Goal: Task Accomplishment & Management: Use online tool/utility

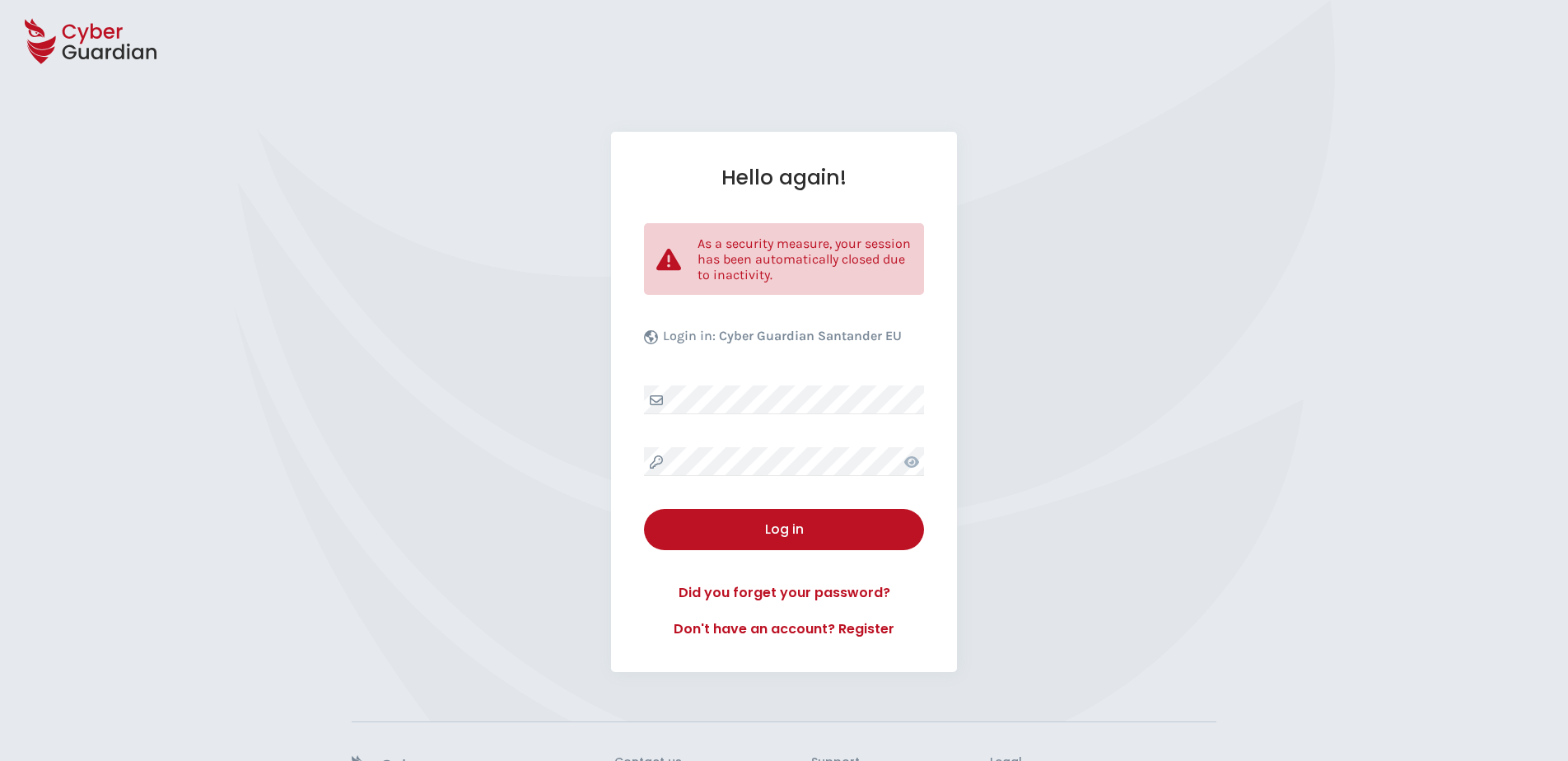
select select "English"
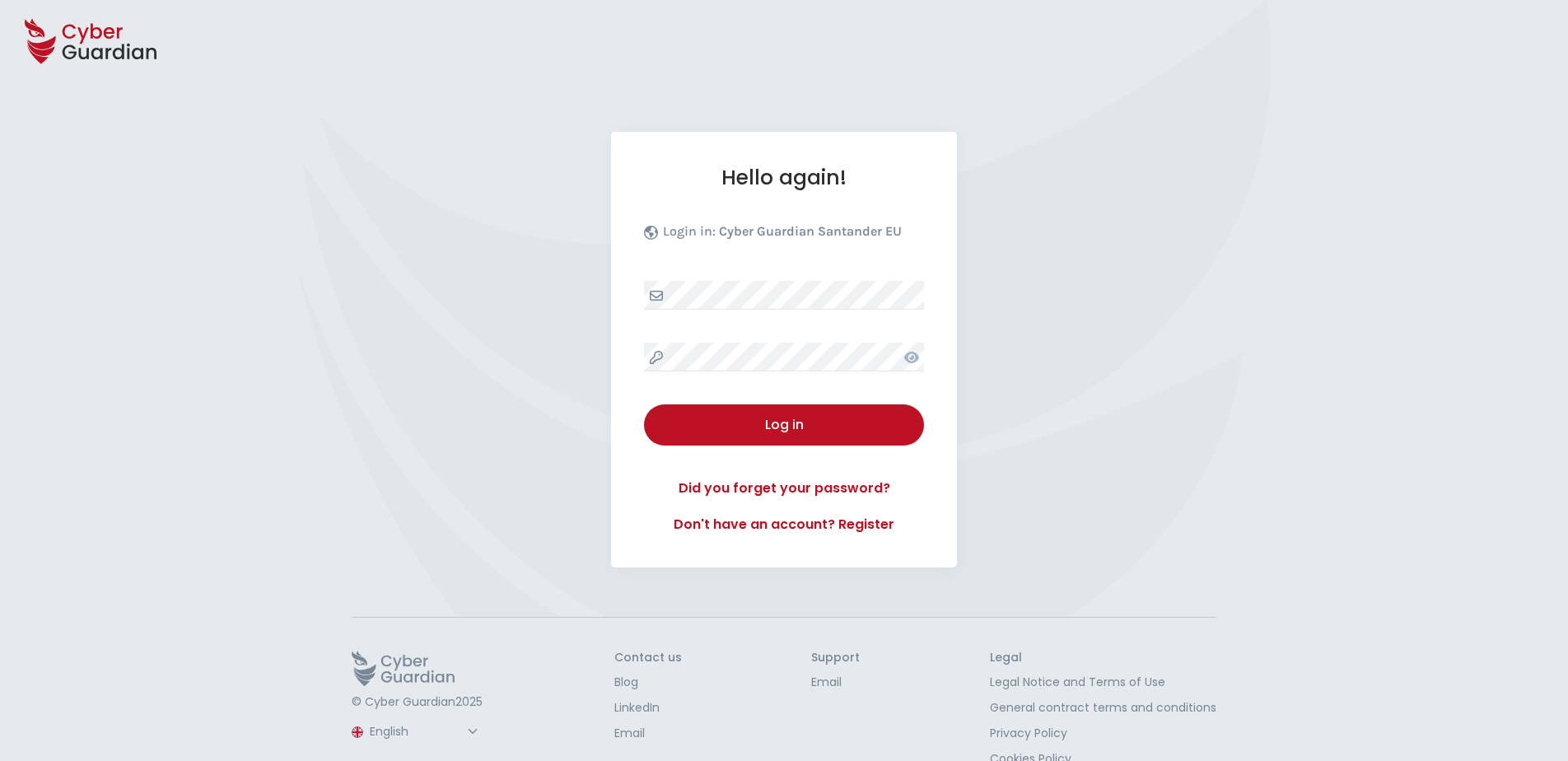
select select "English"
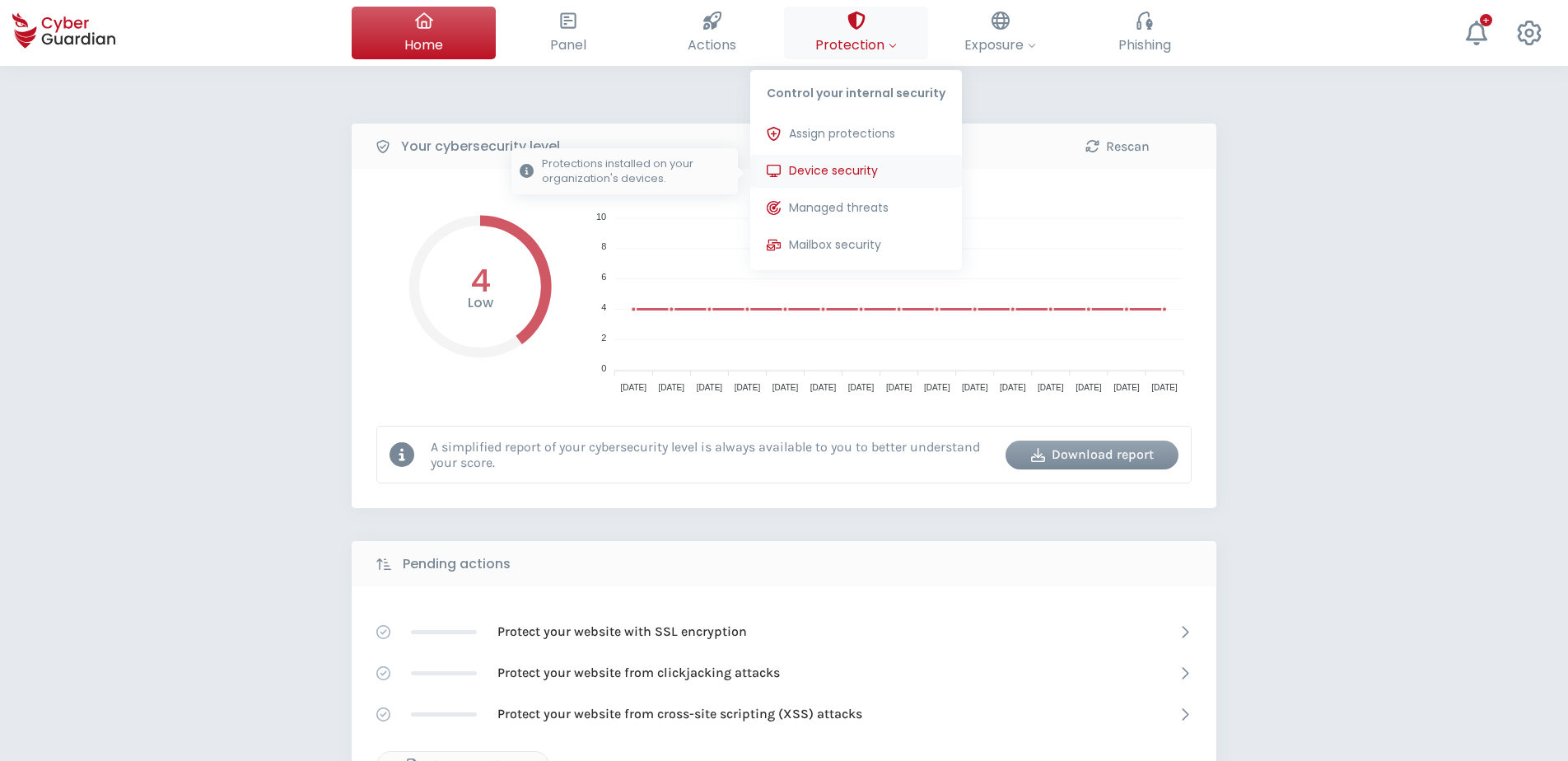
click at [839, 166] on span "Device security" at bounding box center [833, 171] width 89 height 17
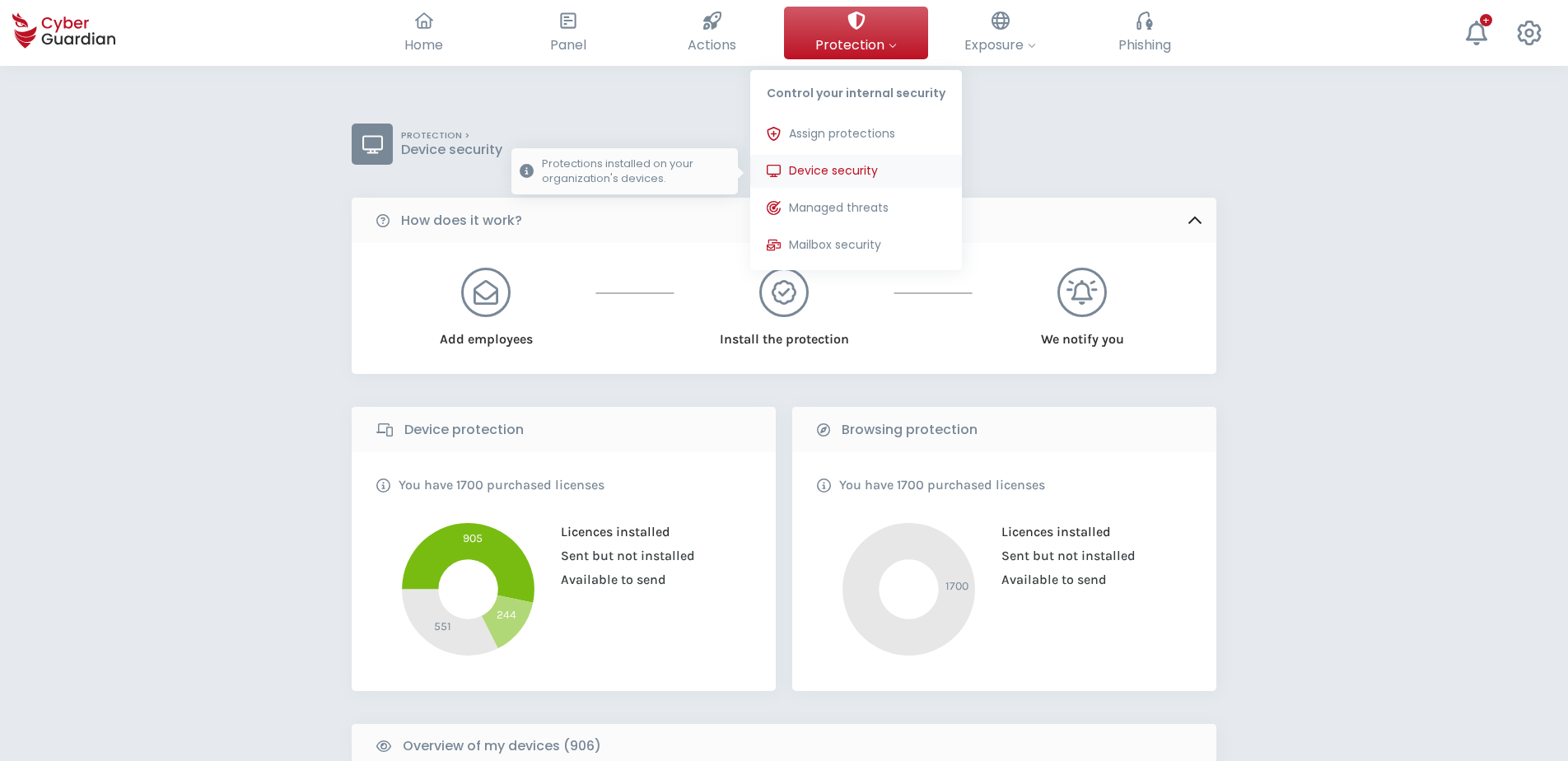
click at [838, 167] on span "Device security" at bounding box center [833, 171] width 89 height 17
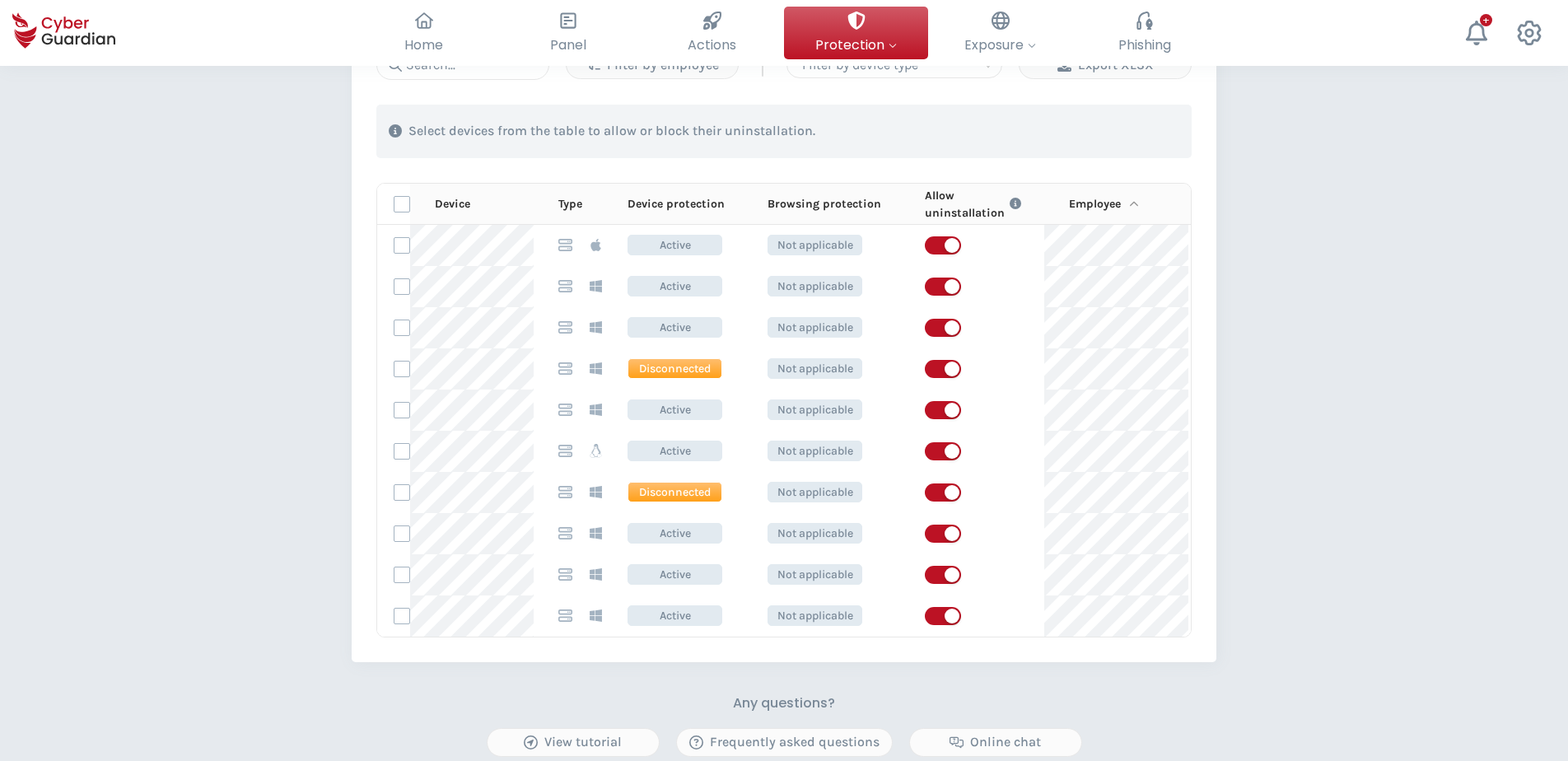
scroll to position [659, 0]
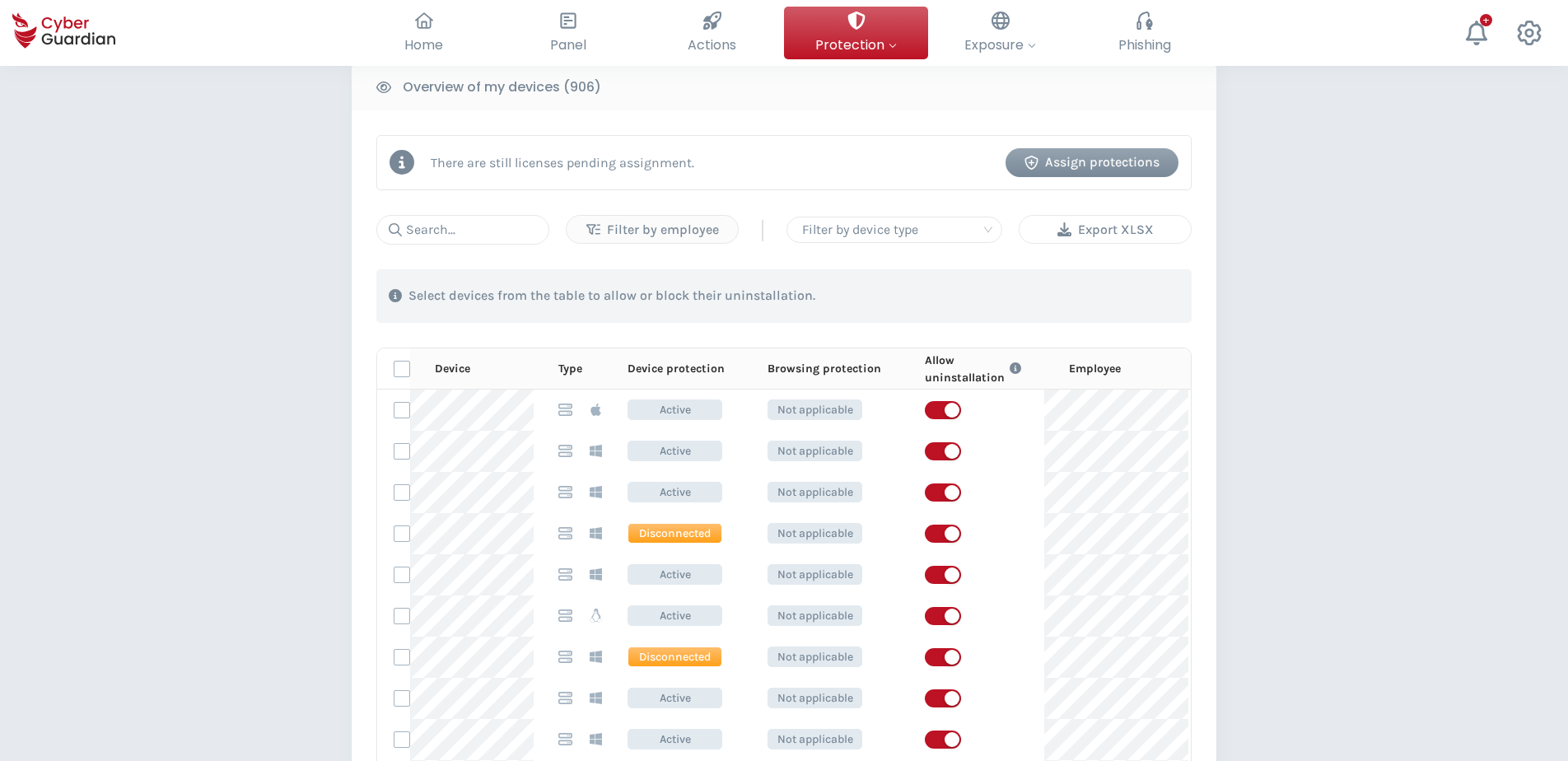
click at [1114, 226] on div "Export XLSX" at bounding box center [1105, 229] width 147 height 19
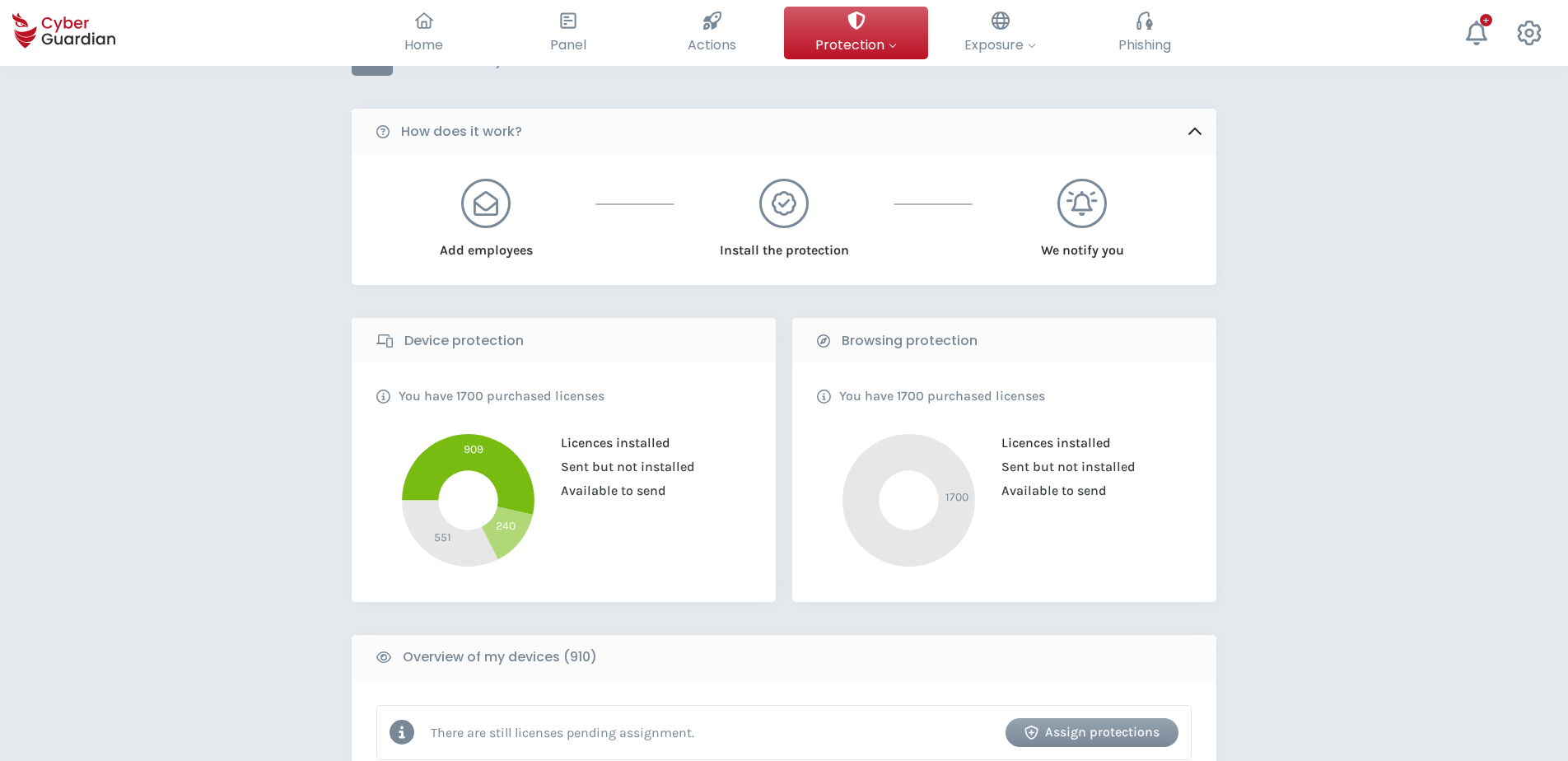
scroll to position [0, 0]
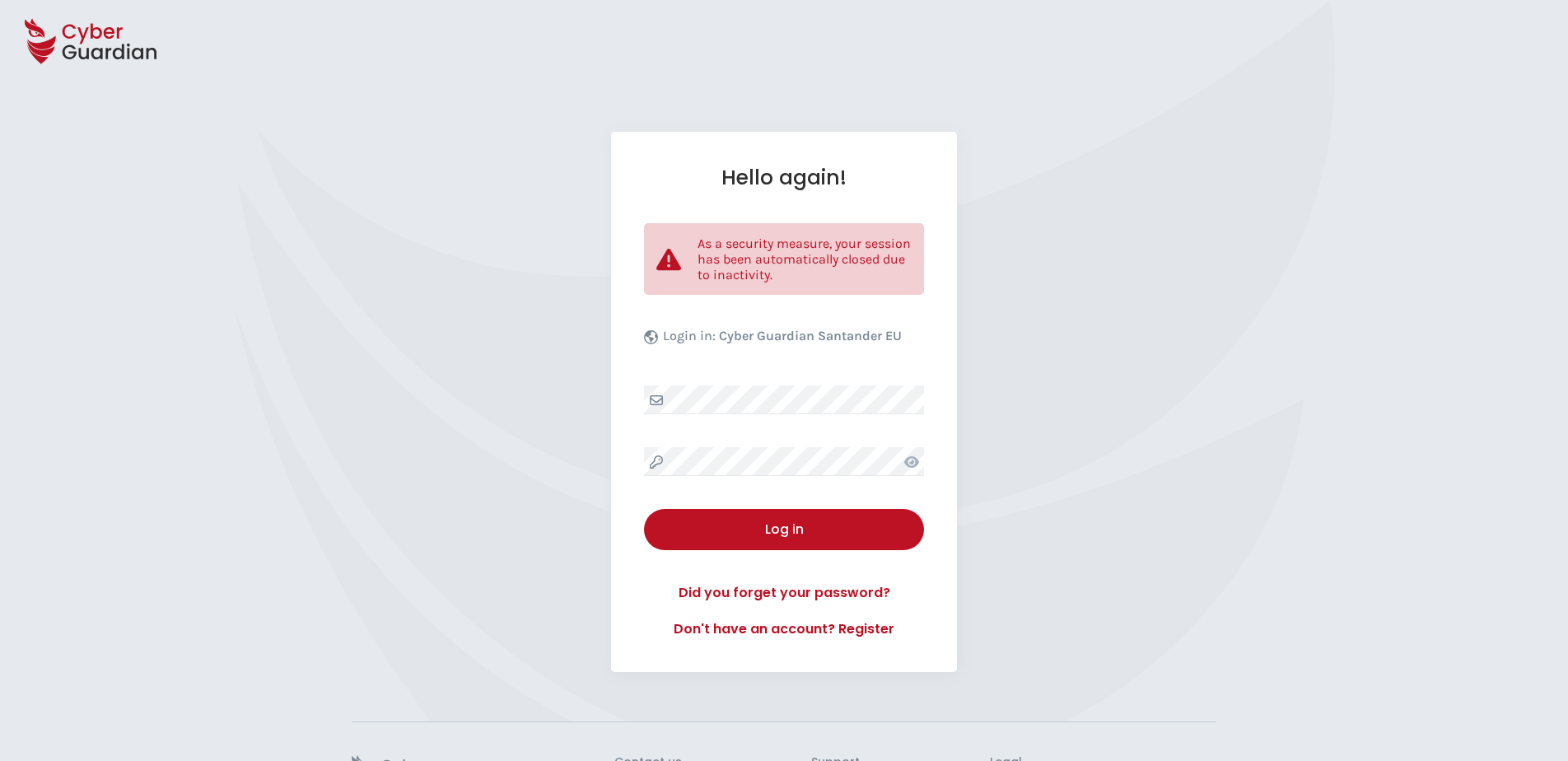
select select "English"
